Goal: Information Seeking & Learning: Learn about a topic

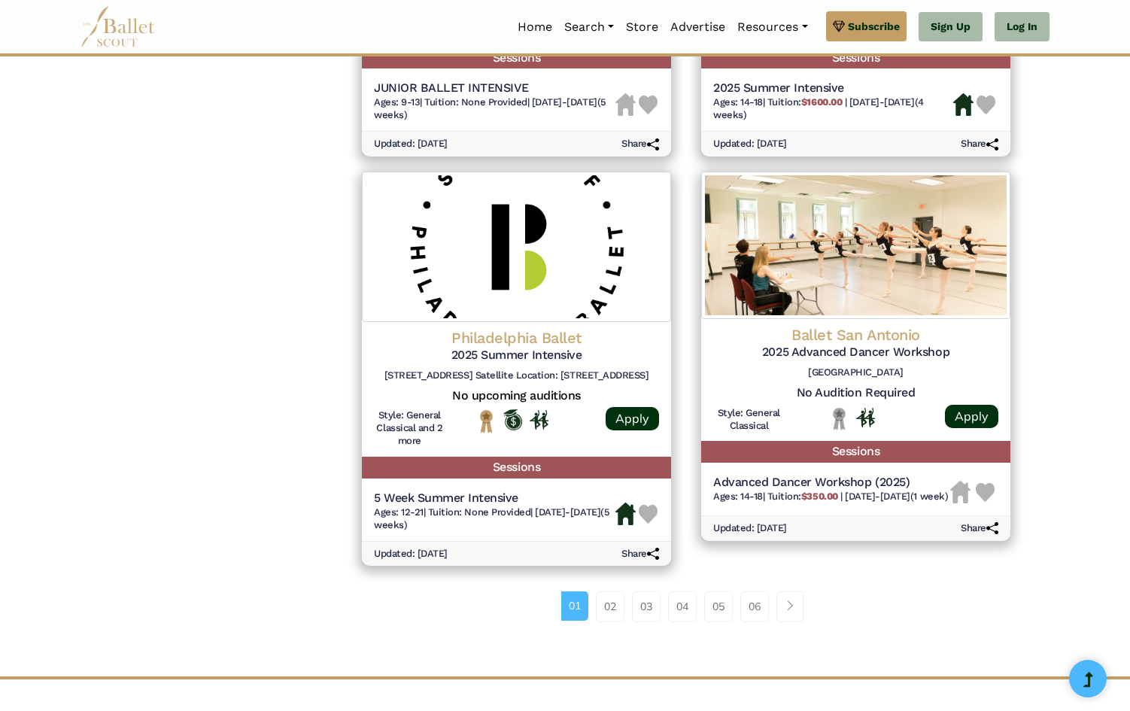
scroll to position [1855, 0]
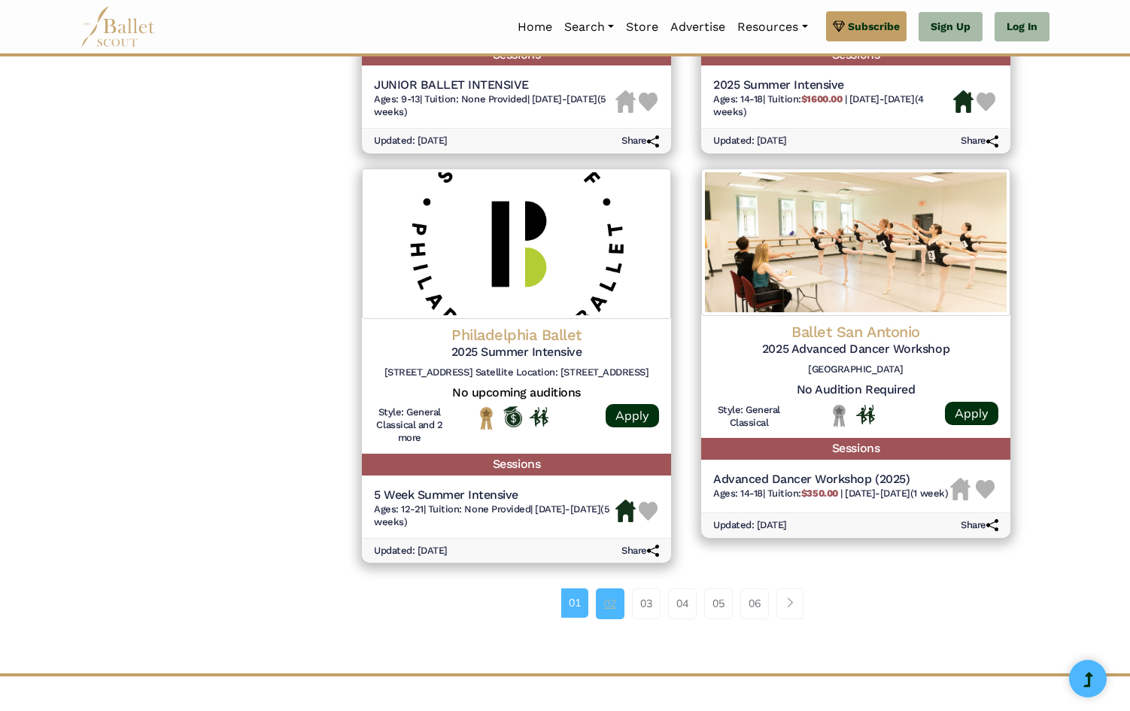
click at [603, 596] on link "02" at bounding box center [610, 603] width 29 height 30
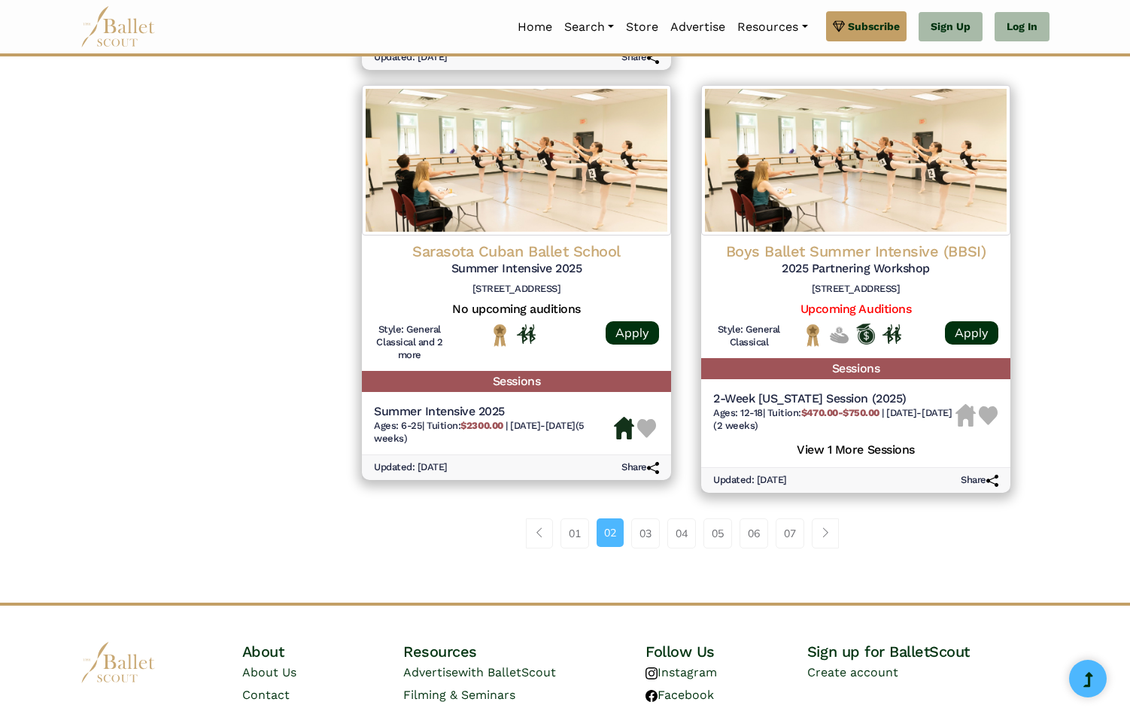
scroll to position [2109, 0]
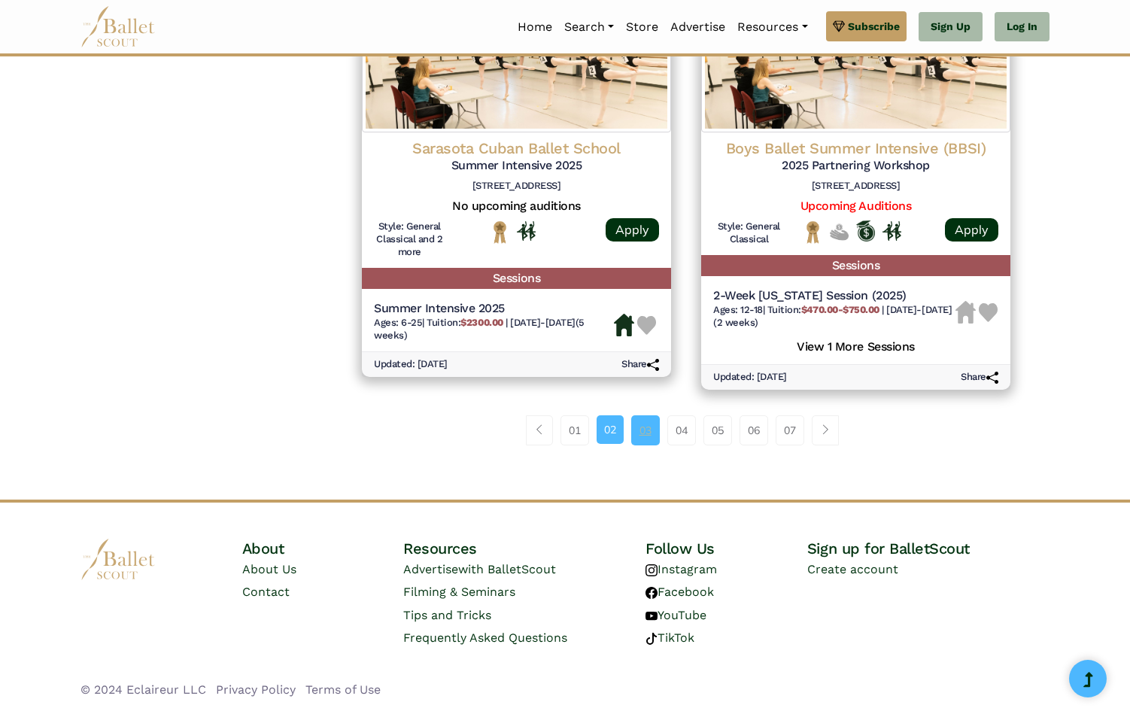
click at [642, 432] on link "03" at bounding box center [645, 430] width 29 height 30
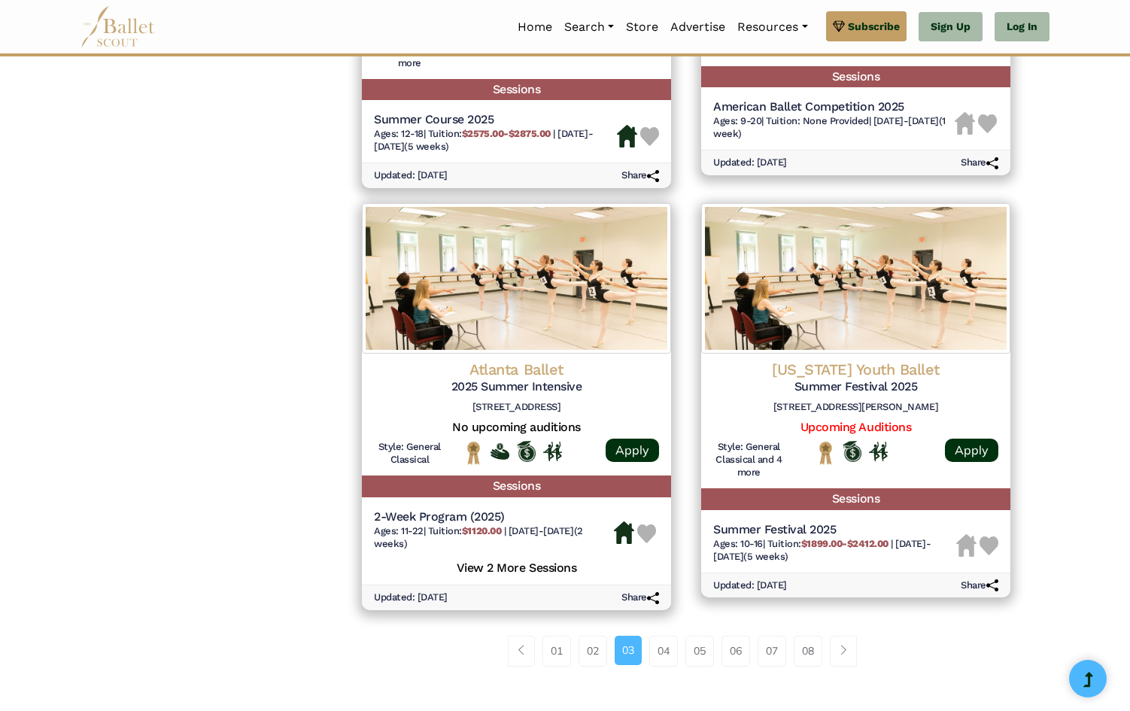
scroll to position [1823, 0]
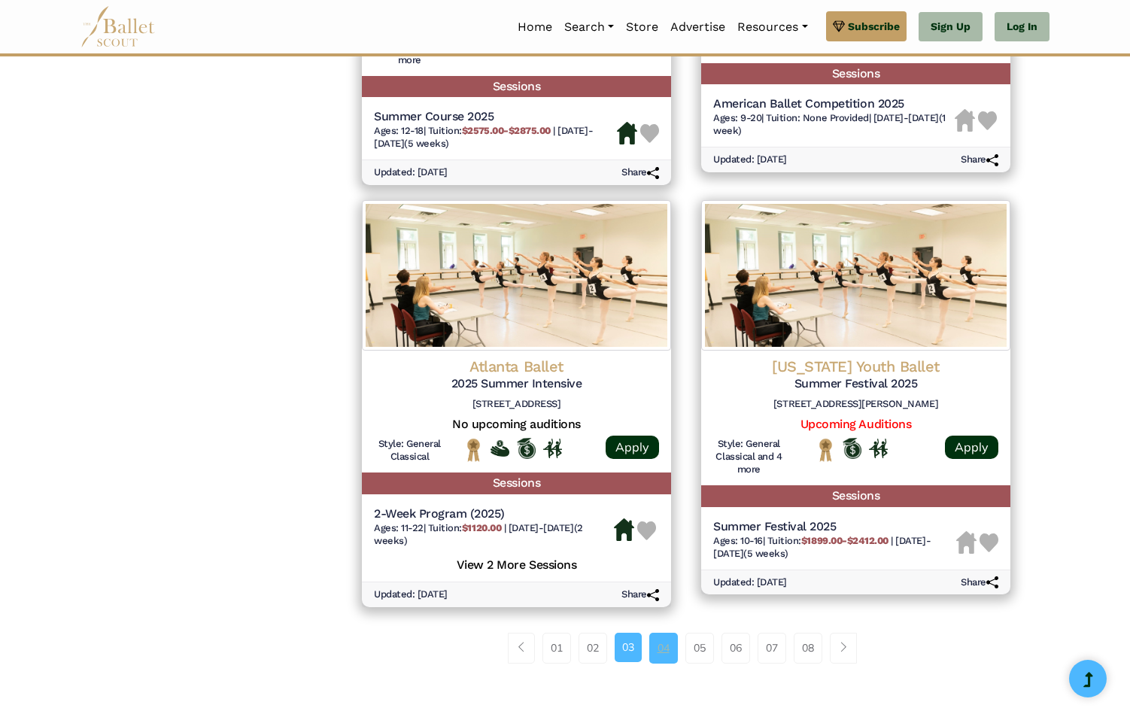
click at [664, 648] on link "04" at bounding box center [663, 648] width 29 height 30
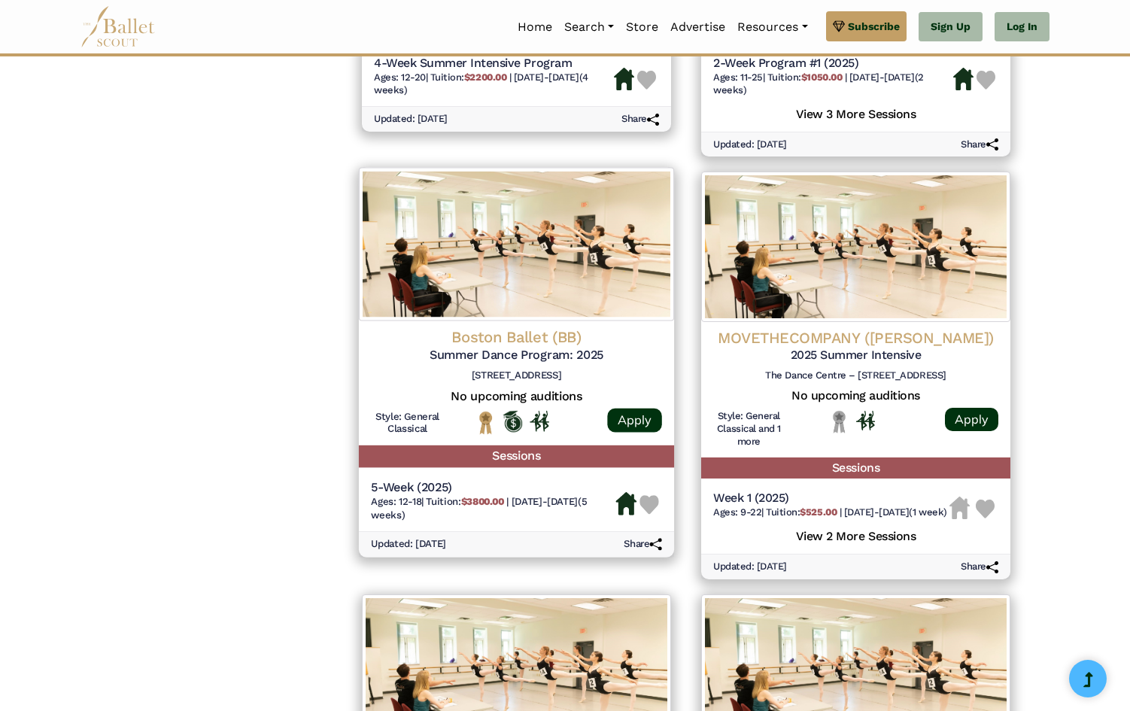
scroll to position [1424, 0]
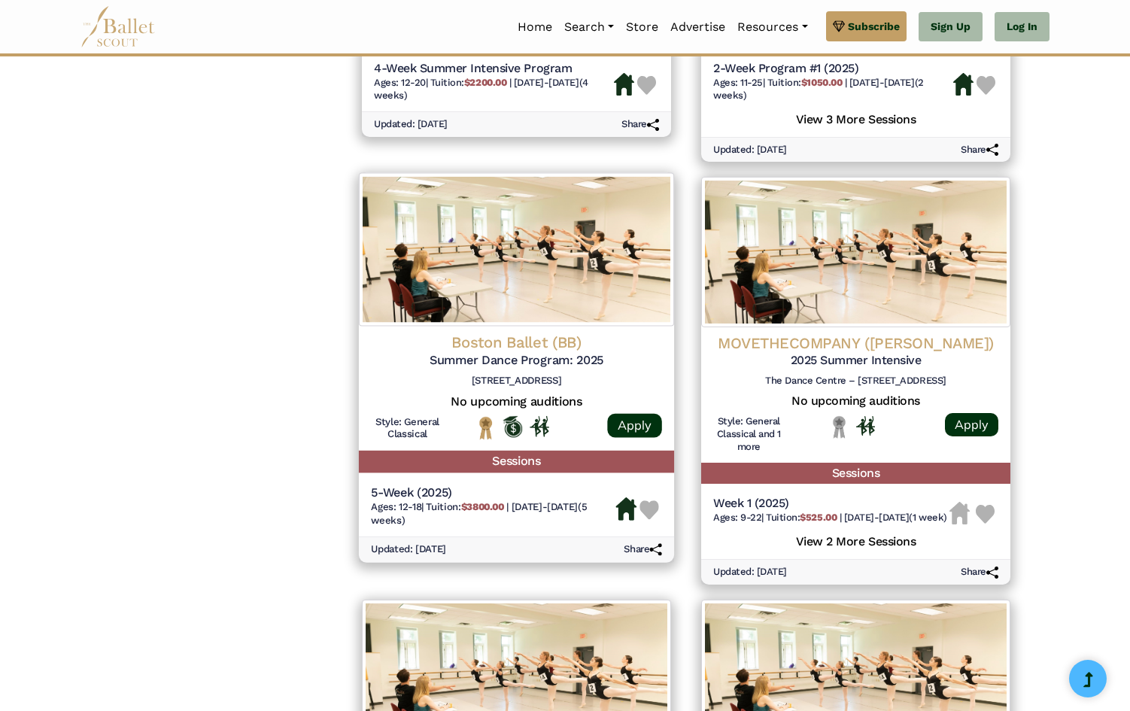
click at [520, 369] on div "Boston Ballet (BB) Summer Dance Program: 2025 19 Clarendon St, Boston, MA 02116" at bounding box center [516, 362] width 291 height 61
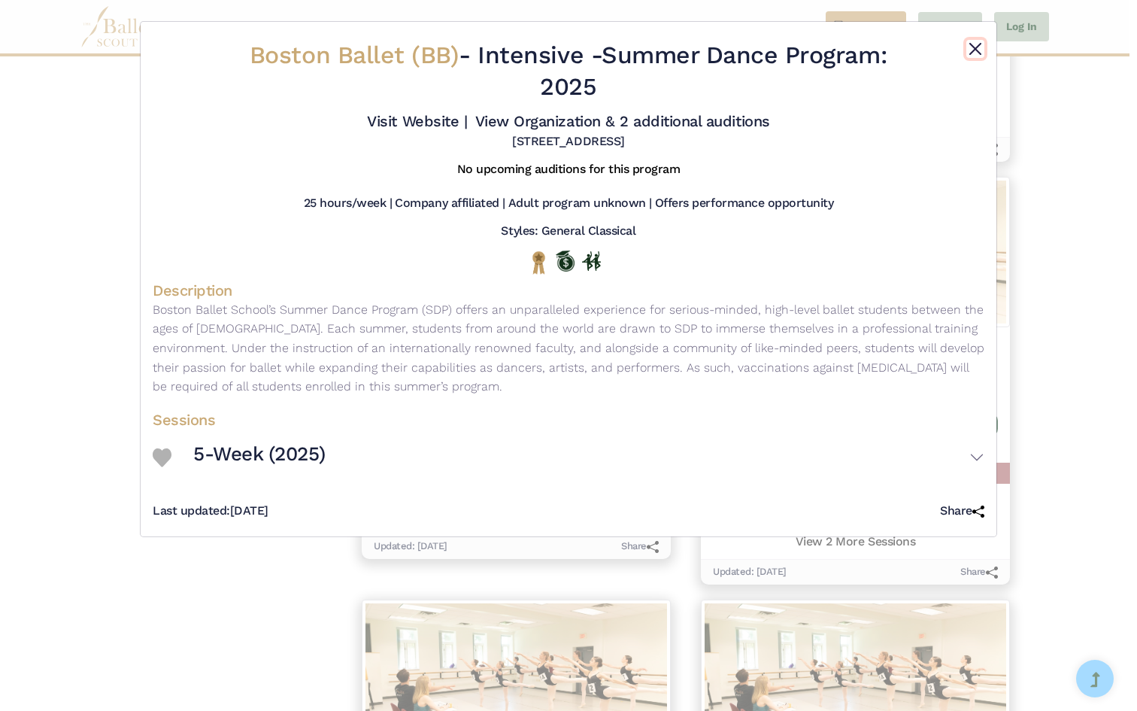
click at [981, 45] on button "Close" at bounding box center [975, 49] width 18 height 18
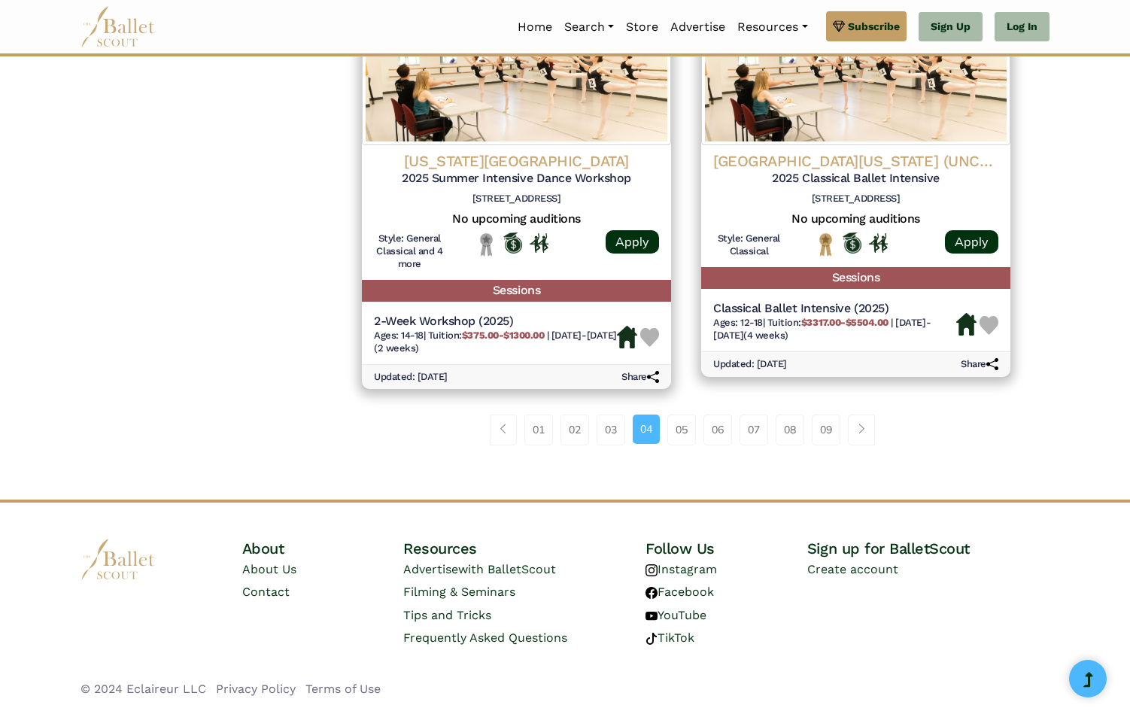
scroll to position [2042, 0]
click at [683, 422] on link "05" at bounding box center [681, 429] width 29 height 30
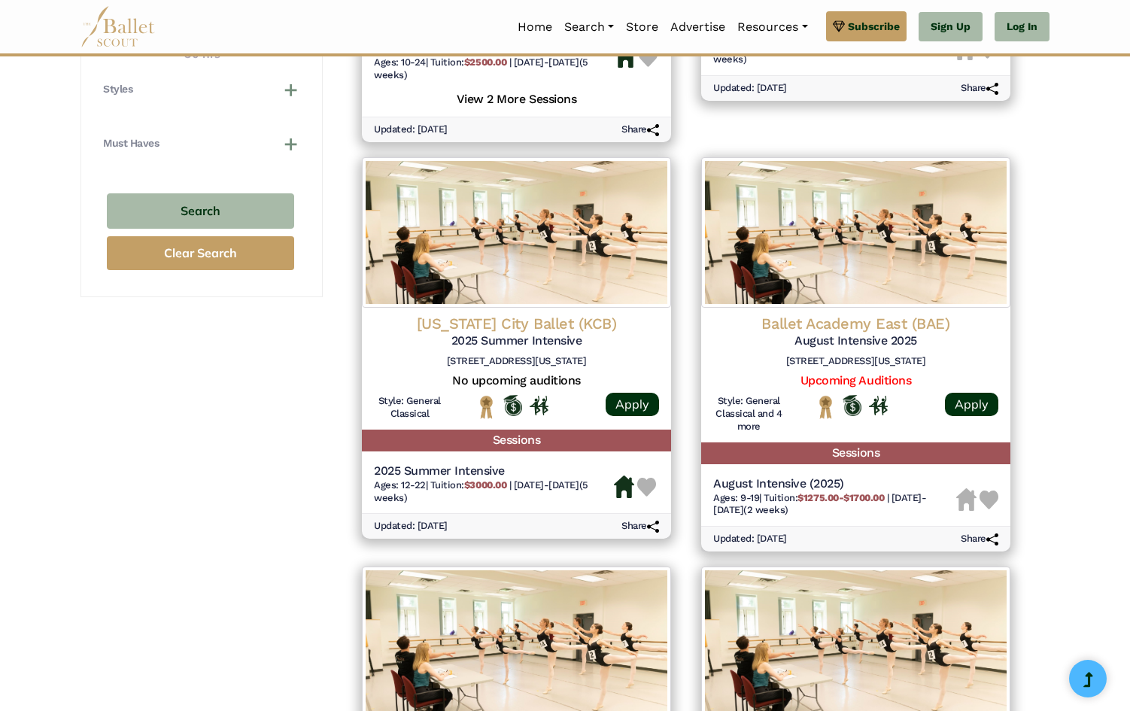
scroll to position [784, 0]
